Goal: Task Accomplishment & Management: Manage account settings

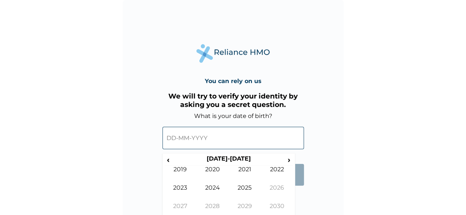
click at [201, 133] on input "text" at bounding box center [232, 138] width 141 height 22
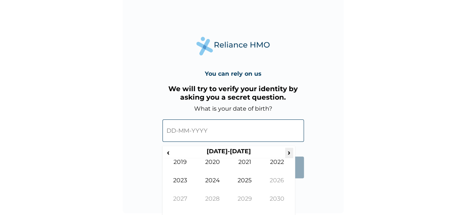
click at [288, 154] on span "›" at bounding box center [289, 152] width 8 height 9
drag, startPoint x: 288, startPoint y: 154, endPoint x: 172, endPoint y: 162, distance: 115.5
click at [172, 162] on div "‹ 2040-2049 › 2039 2040 2041 2042 2043 2044 2045 2046 2047 2048 2049 2050" at bounding box center [228, 181] width 129 height 66
click at [165, 153] on span "‹" at bounding box center [168, 152] width 8 height 9
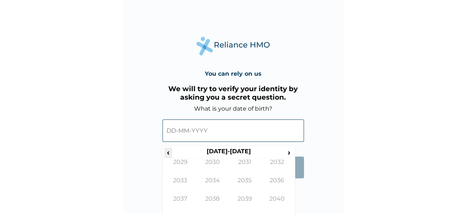
drag, startPoint x: 165, startPoint y: 153, endPoint x: 170, endPoint y: 154, distance: 5.2
click at [170, 154] on span "‹" at bounding box center [168, 152] width 8 height 9
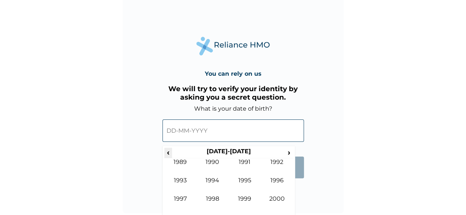
click at [170, 154] on span "‹" at bounding box center [168, 152] width 8 height 9
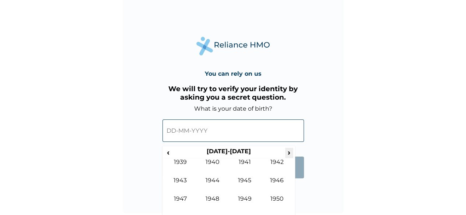
click at [290, 153] on span "›" at bounding box center [289, 152] width 8 height 9
click at [246, 161] on td "1981" at bounding box center [245, 168] width 32 height 18
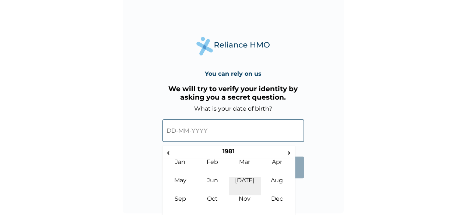
click at [251, 183] on td "Jul" at bounding box center [245, 186] width 32 height 18
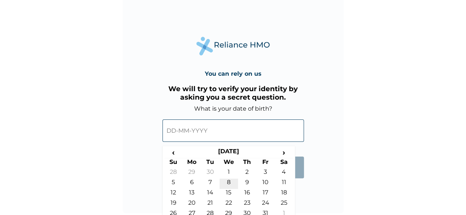
click at [230, 183] on td "8" at bounding box center [228, 184] width 18 height 10
type input "08-07-1981"
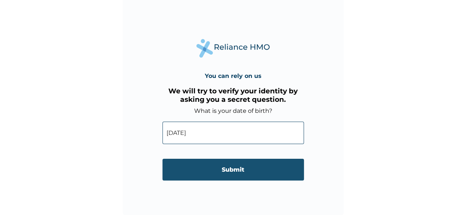
click at [239, 168] on input "Submit" at bounding box center [232, 170] width 141 height 22
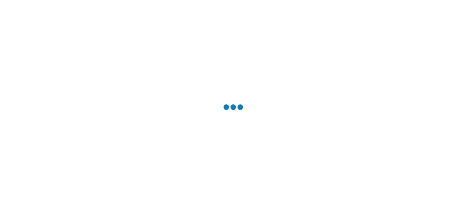
scroll to position [0, 0]
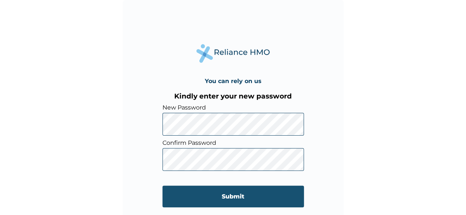
click at [242, 197] on input "Submit" at bounding box center [232, 197] width 141 height 22
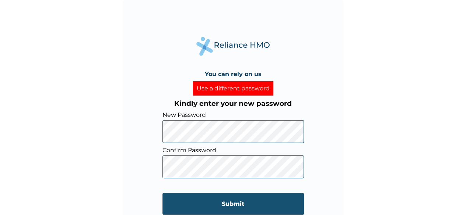
click at [239, 206] on input "Submit" at bounding box center [232, 204] width 141 height 22
click at [232, 206] on input "Submit" at bounding box center [232, 204] width 141 height 22
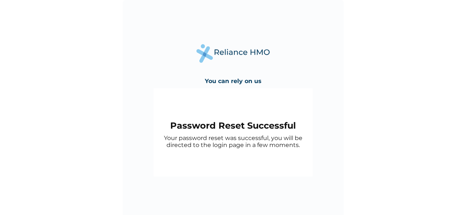
scroll to position [5, 0]
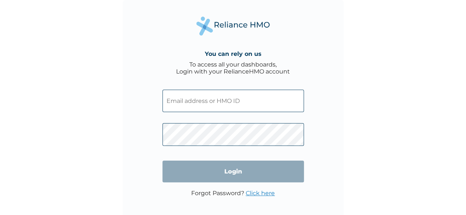
click at [233, 98] on input "text" at bounding box center [232, 101] width 141 height 22
type input "orient4xst@yahoo.com"
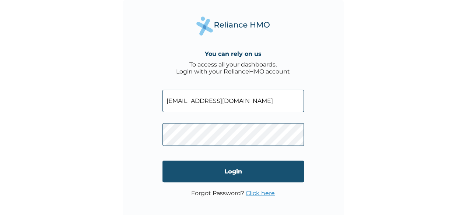
click at [232, 171] on input "Login" at bounding box center [232, 172] width 141 height 22
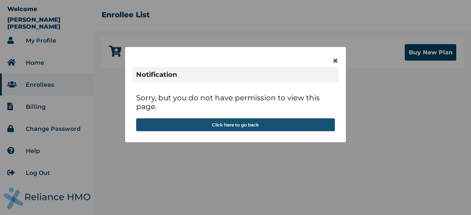
click at [253, 126] on button "Click here to go back" at bounding box center [235, 125] width 199 height 13
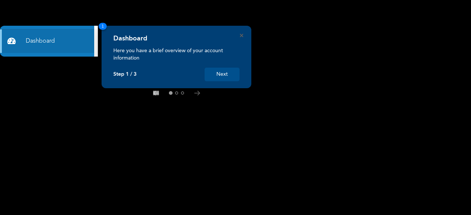
click at [227, 74] on button "Next" at bounding box center [222, 75] width 35 height 14
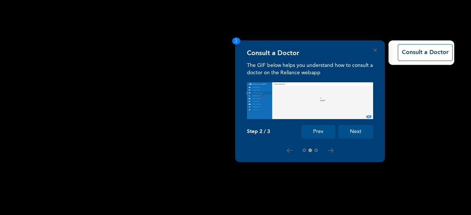
click at [355, 133] on button "Next" at bounding box center [355, 132] width 35 height 14
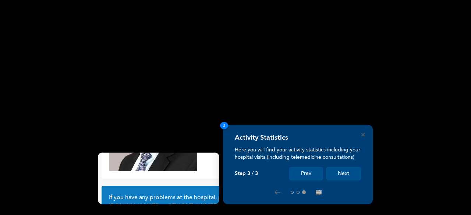
scroll to position [70, 0]
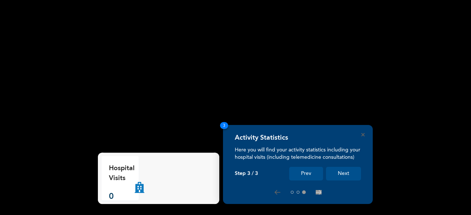
click at [346, 173] on button "Next" at bounding box center [343, 174] width 35 height 14
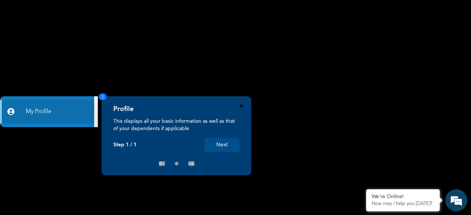
click at [242, 107] on icon "Close" at bounding box center [241, 106] width 3 height 3
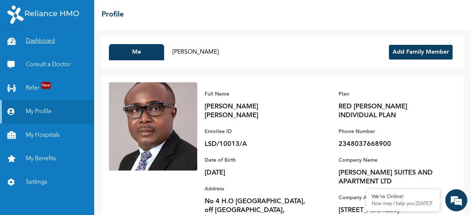
click at [46, 45] on link "Dashboard" at bounding box center [47, 41] width 94 height 24
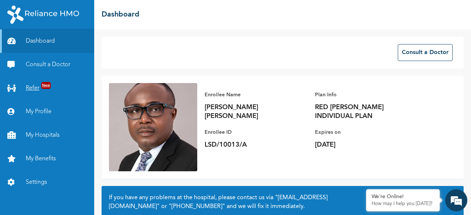
click at [44, 87] on span "New" at bounding box center [46, 85] width 10 height 7
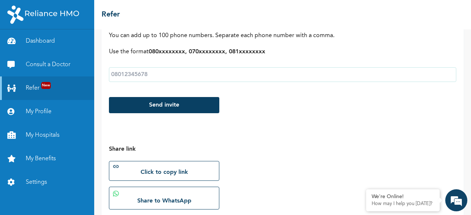
scroll to position [122, 0]
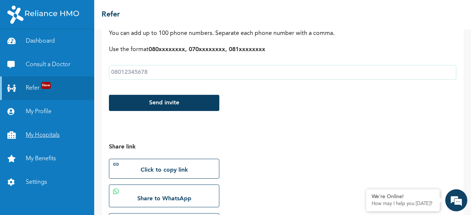
click at [47, 136] on link "My Hospitals" at bounding box center [47, 136] width 94 height 24
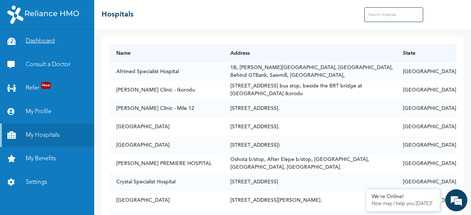
click at [47, 44] on link "Dashboard" at bounding box center [47, 41] width 94 height 24
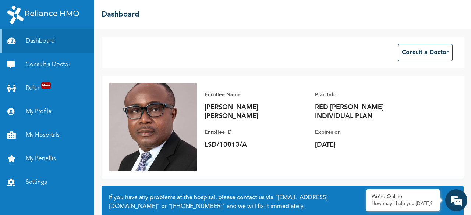
click at [38, 187] on link "Settings" at bounding box center [47, 183] width 94 height 24
